Goal: Information Seeking & Learning: Learn about a topic

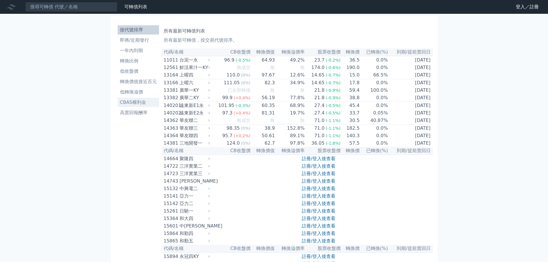
click at [149, 103] on li "CBAS權利金" at bounding box center [138, 102] width 41 height 7
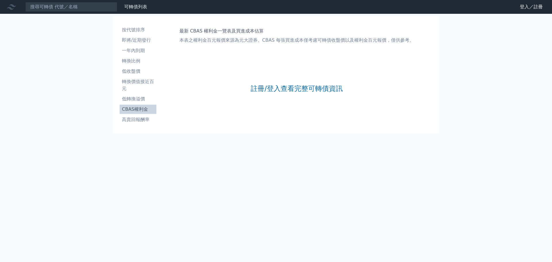
click at [288, 94] on div "註冊/登入查看完整可轉債資訊" at bounding box center [297, 89] width 92 height 76
click at [291, 85] on link "註冊/登入查看完整可轉債資訊" at bounding box center [297, 88] width 92 height 9
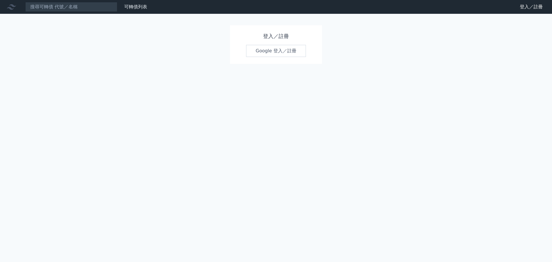
click at [275, 47] on link "Google 登入／註冊" at bounding box center [276, 51] width 60 height 12
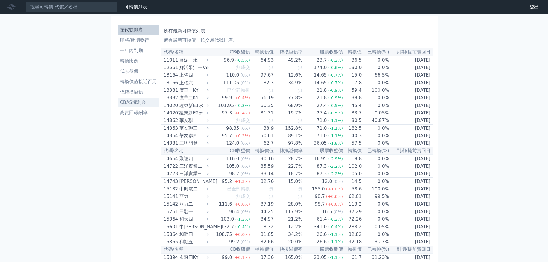
click at [151, 102] on li "CBAS權利金" at bounding box center [138, 102] width 41 height 7
